Goal: Use online tool/utility: Utilize a website feature to perform a specific function

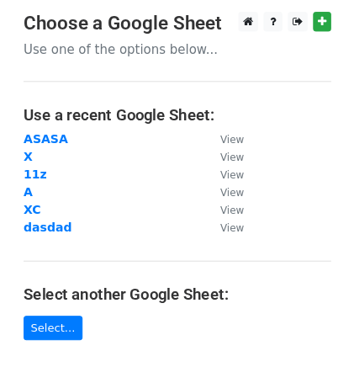
scroll to position [168, 0]
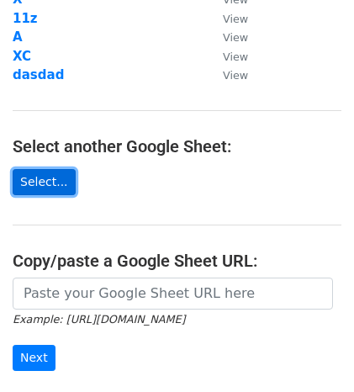
click at [61, 174] on link "Select..." at bounding box center [44, 182] width 63 height 26
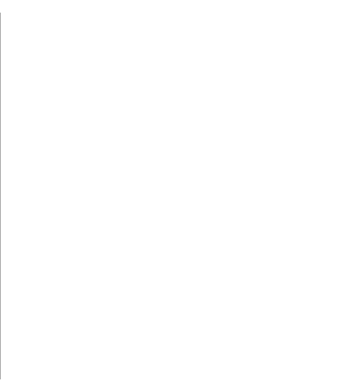
scroll to position [182, 0]
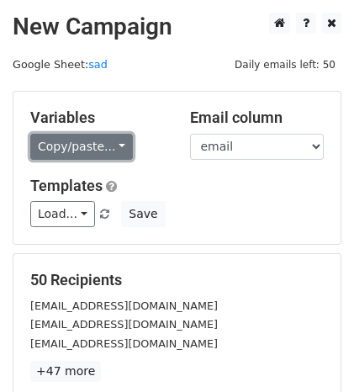
click at [109, 148] on link "Copy/paste..." at bounding box center [81, 147] width 103 height 26
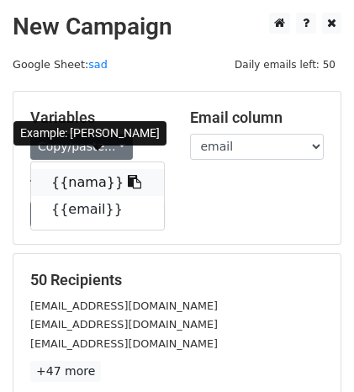
click at [128, 178] on icon at bounding box center [134, 181] width 13 height 13
